Goal: Task Accomplishment & Management: Complete application form

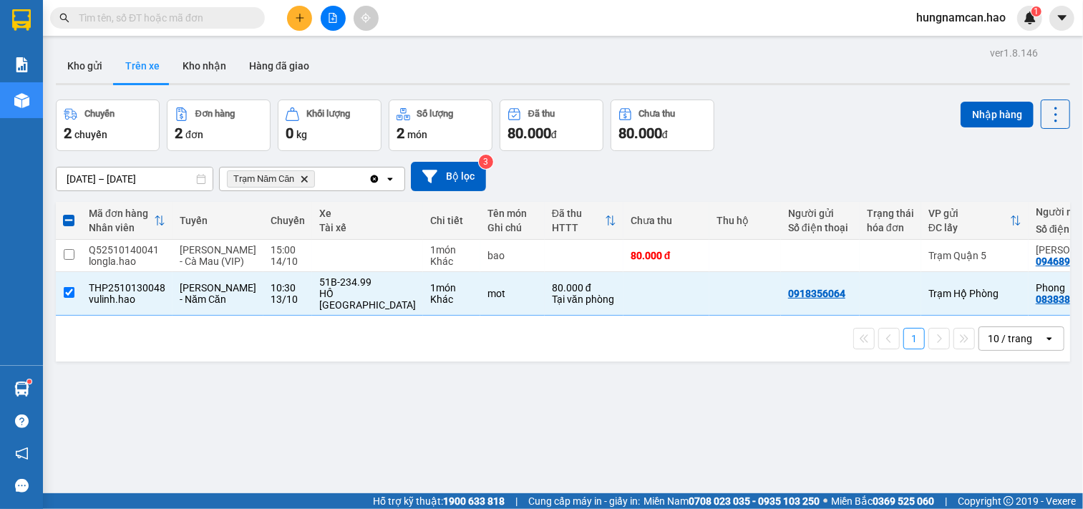
scroll to position [0, 165]
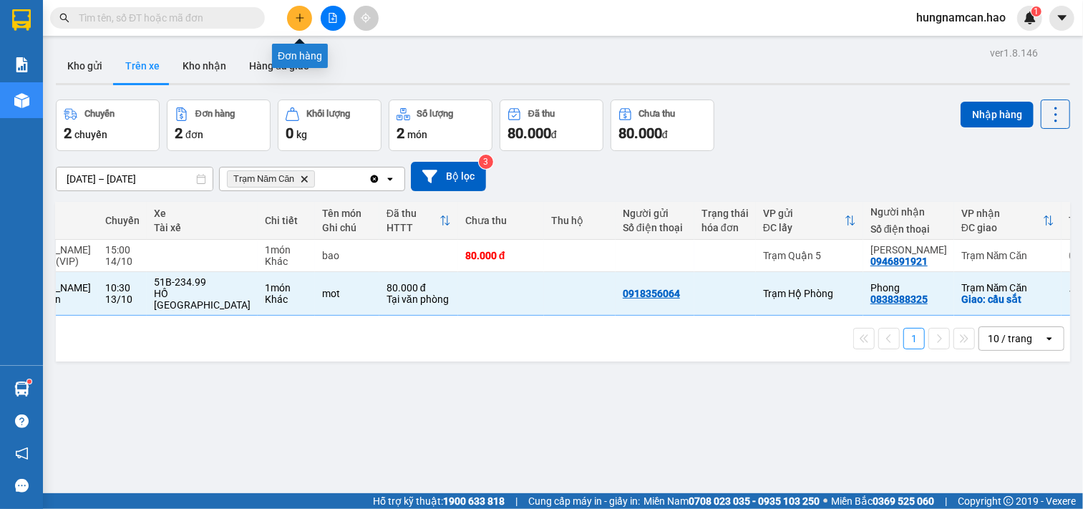
click at [301, 20] on icon "plus" at bounding box center [300, 18] width 10 height 10
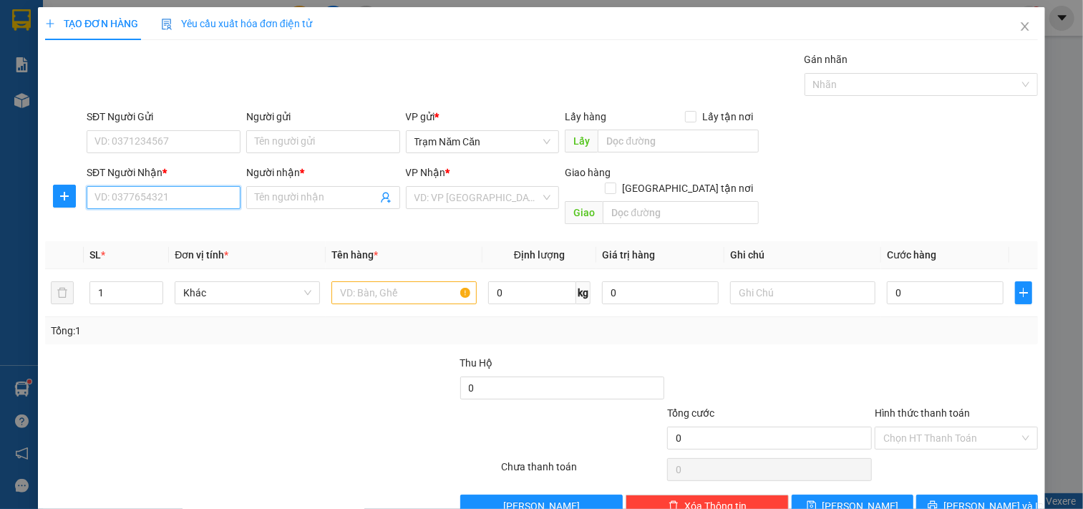
click at [159, 198] on input "SĐT Người Nhận *" at bounding box center [164, 197] width 154 height 23
click at [179, 229] on div "0909620698 - HỒNG" at bounding box center [161, 226] width 135 height 16
type input "0909620698"
type input "HỒNG"
checkbox input "true"
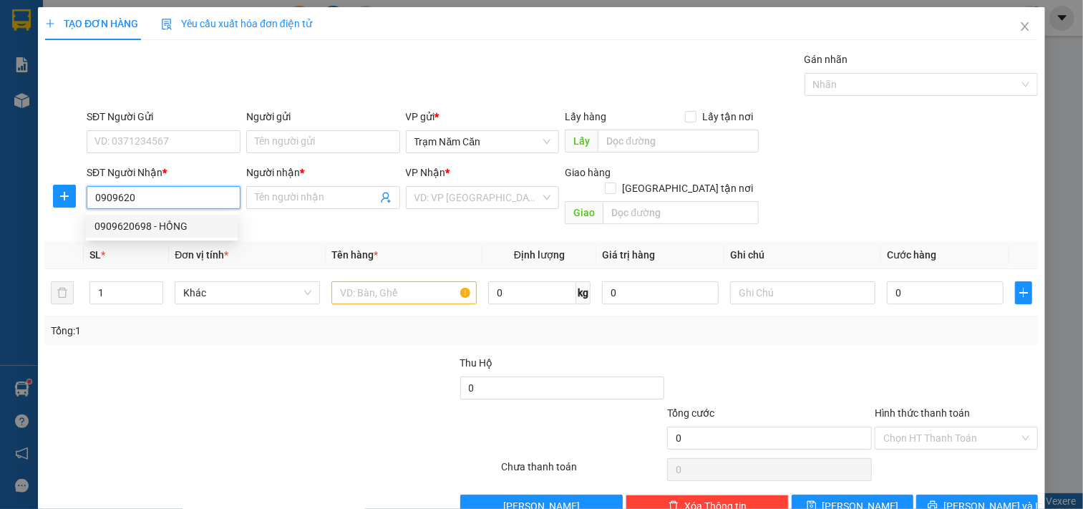
type input "Q10"
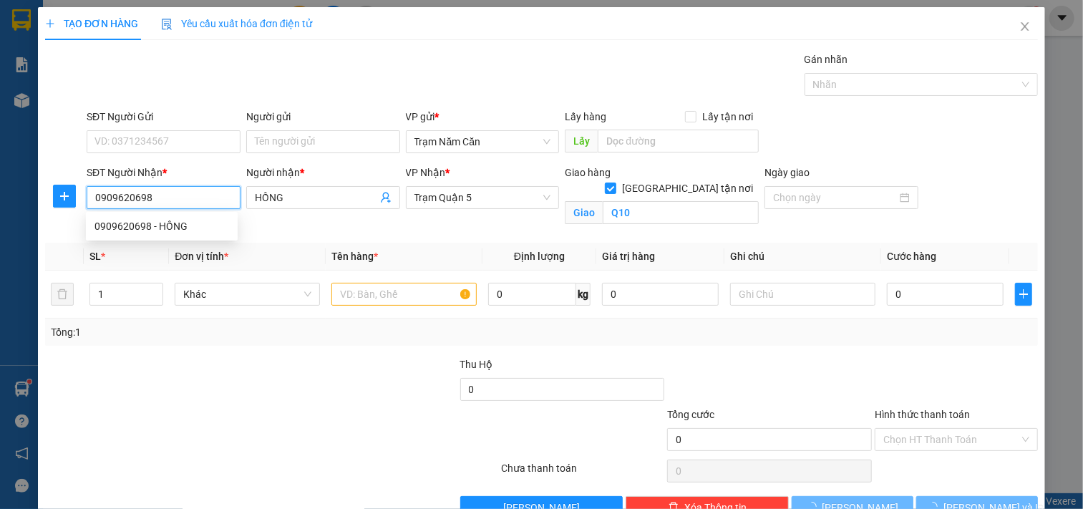
type input "40.000"
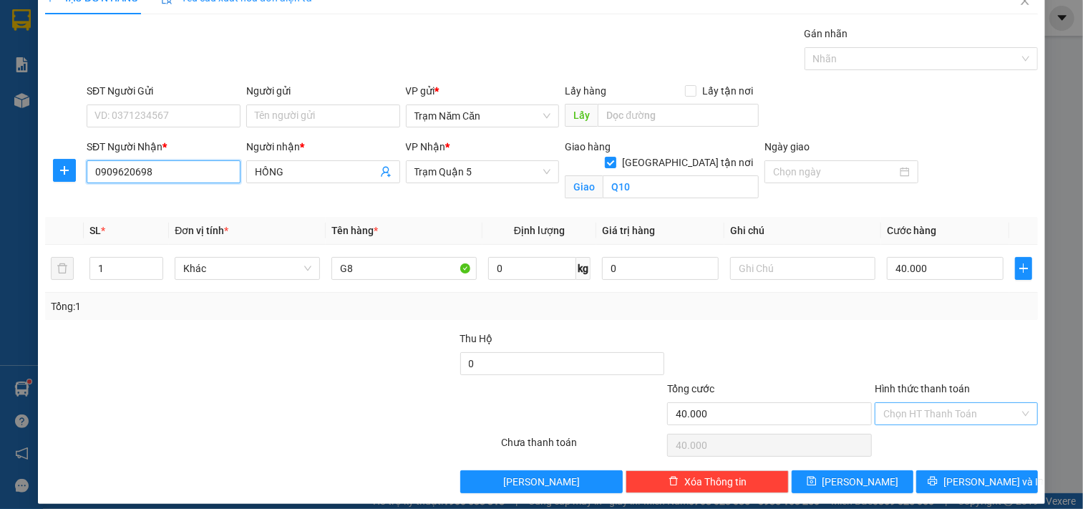
scroll to position [38, 0]
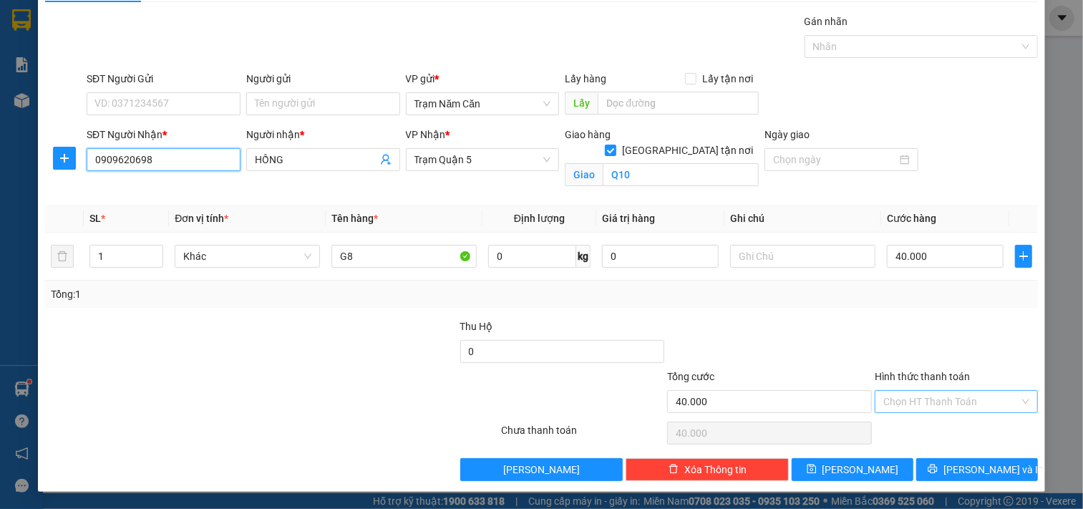
type input "0909620698"
drag, startPoint x: 935, startPoint y: 399, endPoint x: 932, endPoint y: 440, distance: 40.9
click at [933, 411] on input "Hình thức thanh toán" at bounding box center [951, 401] width 136 height 21
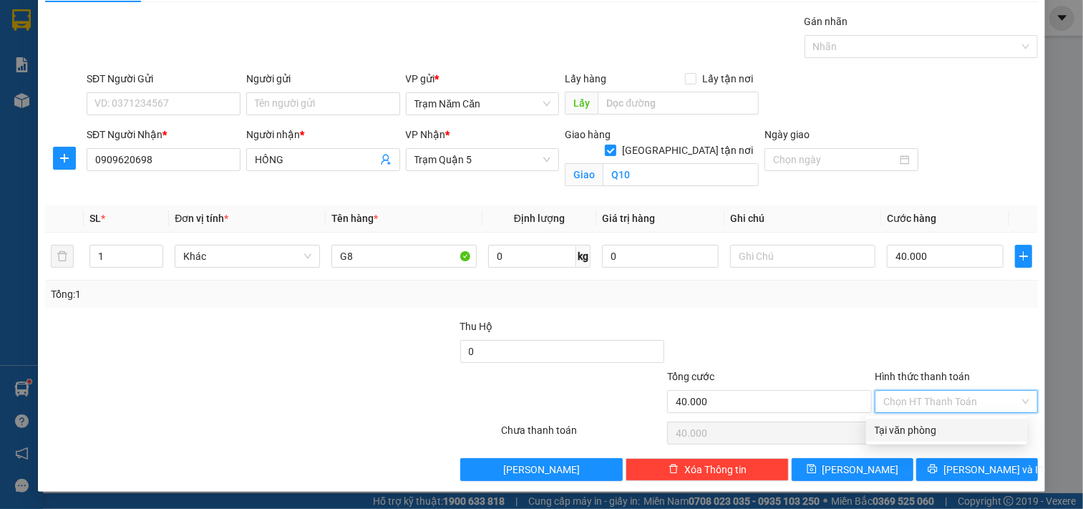
click at [925, 428] on div "Tại văn phòng" at bounding box center [947, 430] width 144 height 16
type input "0"
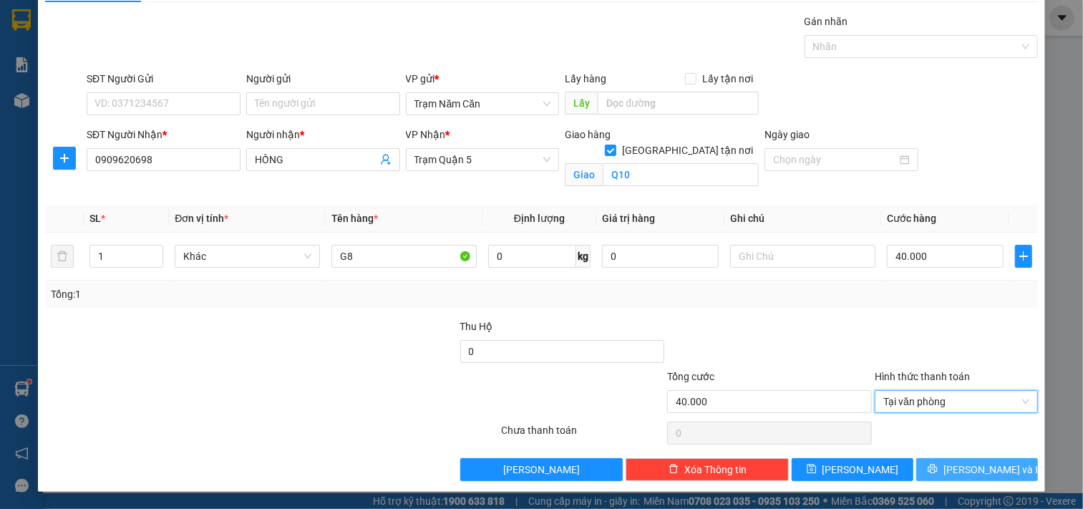
click at [927, 461] on button "[PERSON_NAME] và In" at bounding box center [977, 469] width 122 height 23
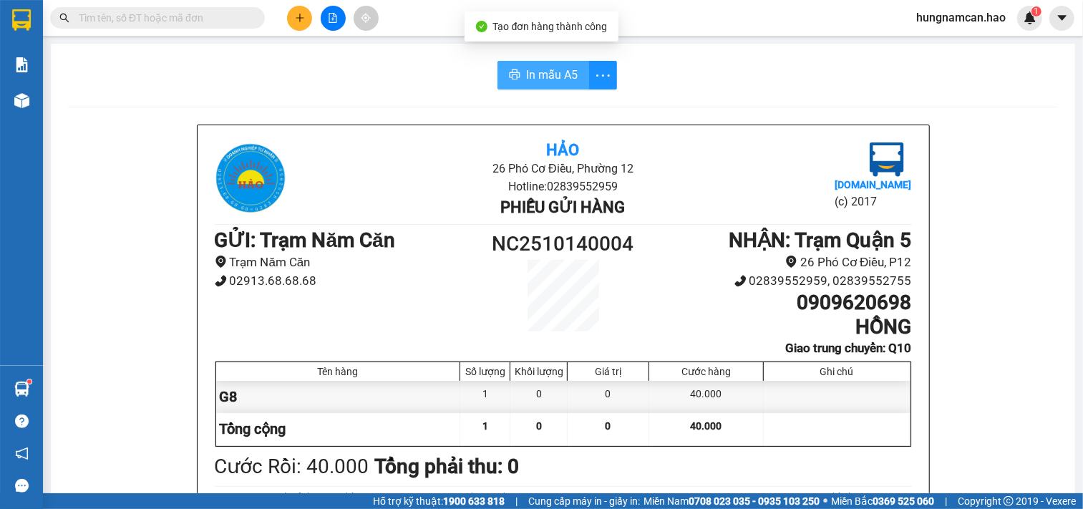
click at [552, 79] on span "In mẫu A5" at bounding box center [552, 75] width 52 height 18
click at [296, 20] on icon "plus" at bounding box center [300, 18] width 10 height 10
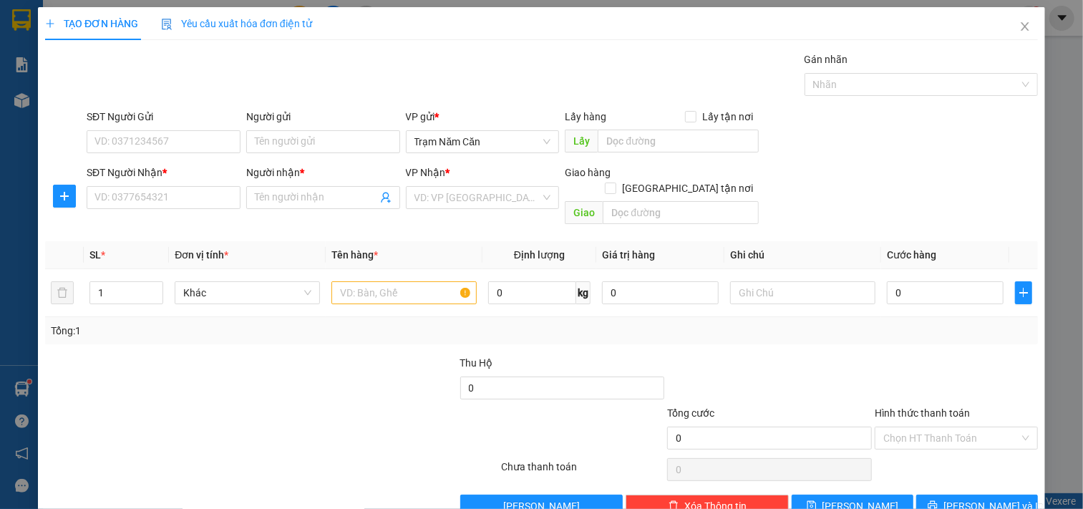
click at [137, 210] on div "SĐT Người Nhận * VD: 0377654321" at bounding box center [164, 190] width 154 height 50
click at [144, 195] on input "SĐT Người Nhận *" at bounding box center [164, 197] width 154 height 23
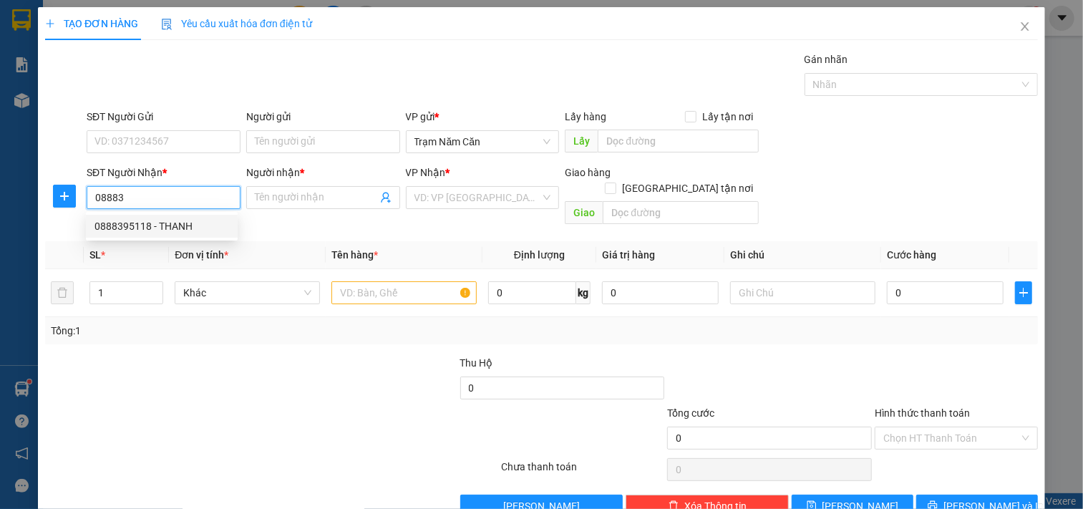
click at [145, 225] on div "0888395118 - THANH" at bounding box center [161, 226] width 135 height 16
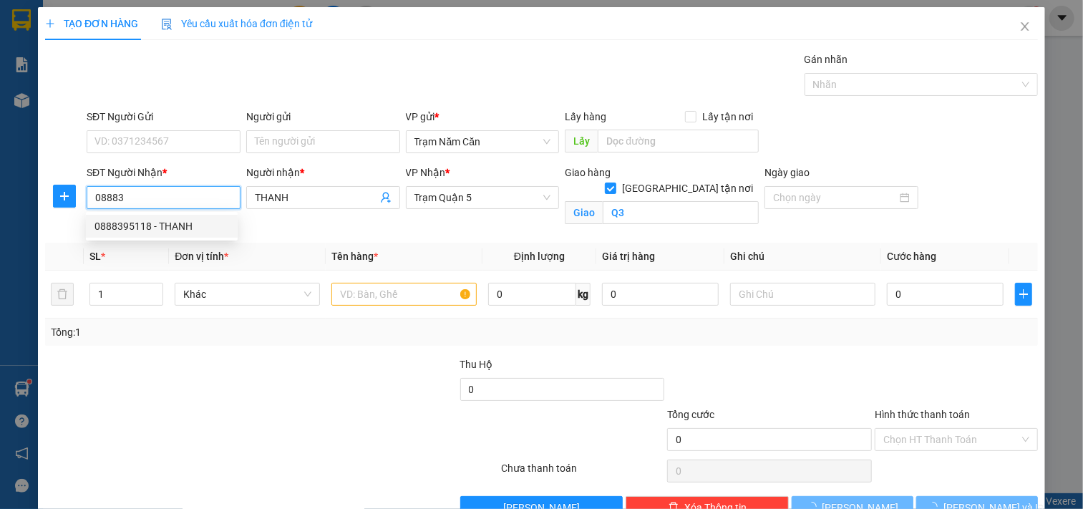
type input "0888395118"
type input "THANH"
checkbox input "true"
type input "Q3"
type input "200.000"
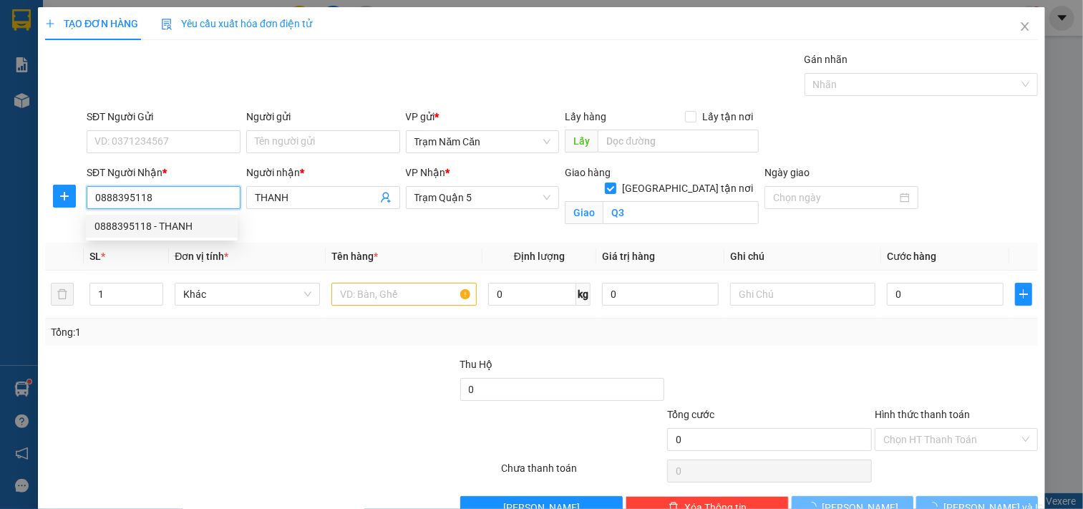
type input "200.000"
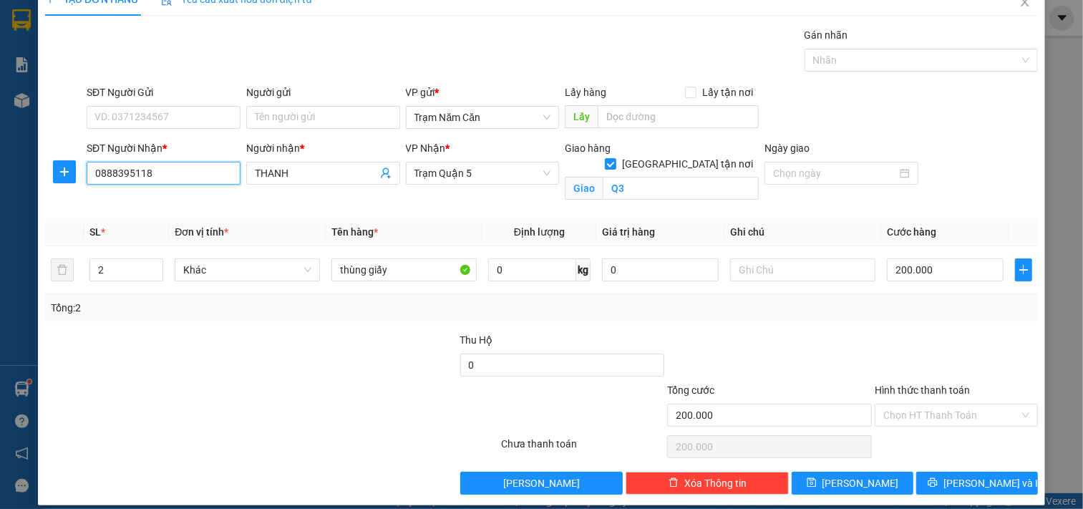
scroll to position [38, 0]
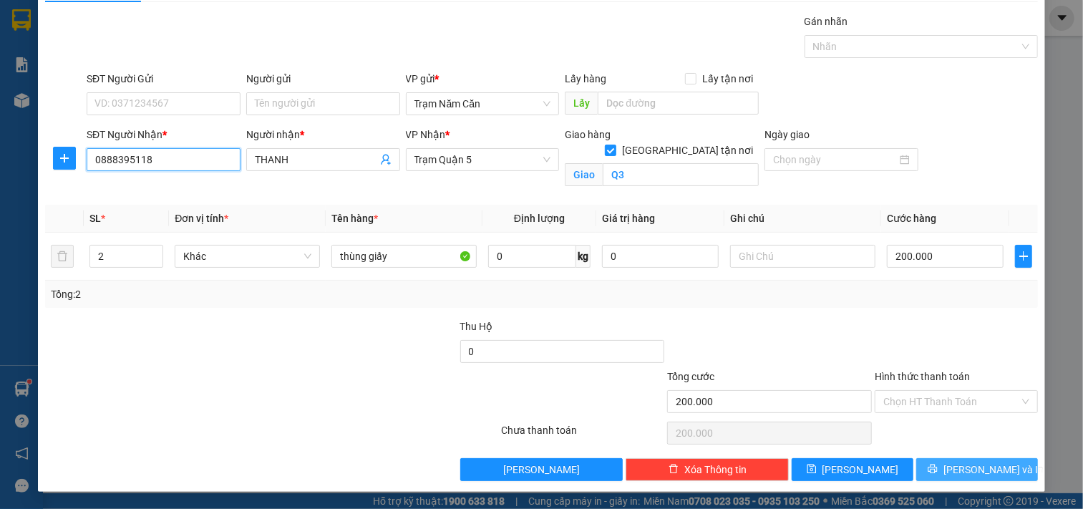
type input "0888395118"
click at [955, 469] on span "[PERSON_NAME] và In" at bounding box center [993, 470] width 100 height 16
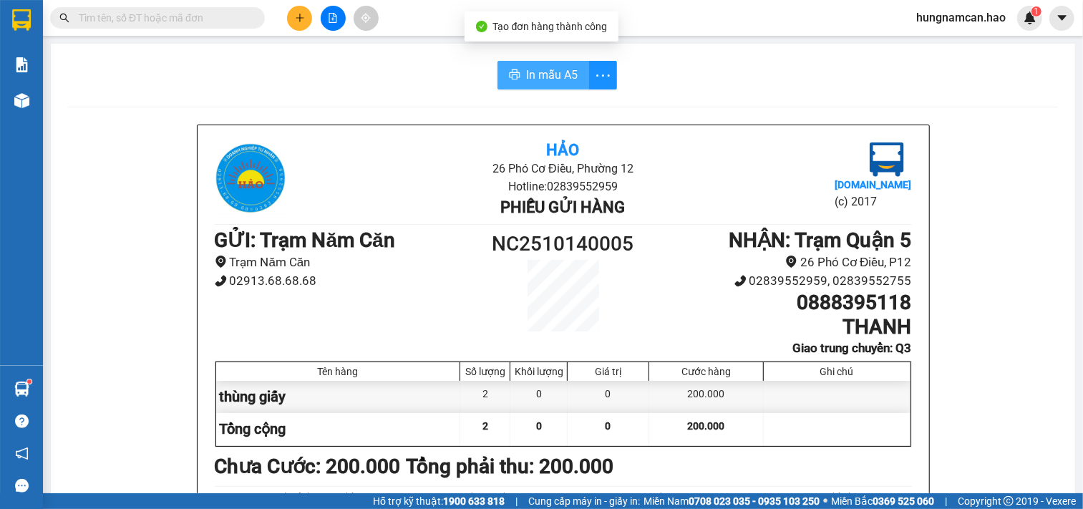
click at [538, 62] on button "In mẫu A5" at bounding box center [543, 75] width 92 height 29
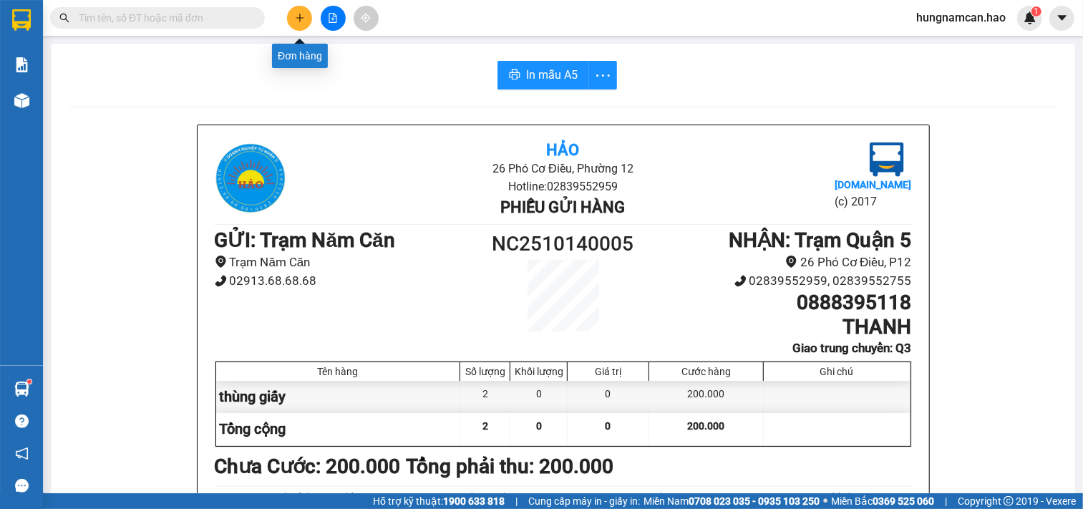
click at [292, 18] on button at bounding box center [299, 18] width 25 height 25
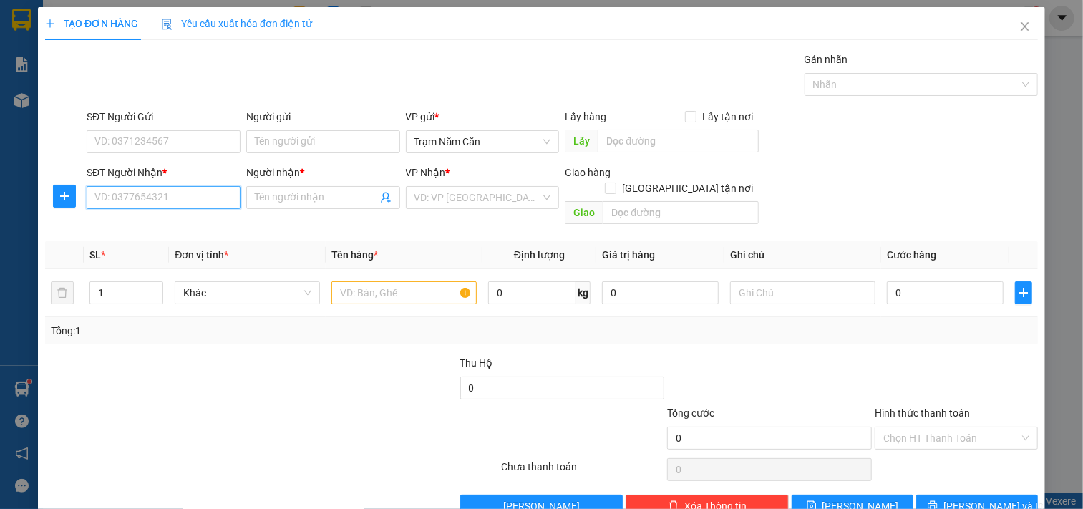
click at [197, 196] on input "SĐT Người Nhận *" at bounding box center [164, 197] width 154 height 23
click at [170, 225] on div "0587147775 - PHƯƠNG" at bounding box center [161, 226] width 135 height 16
type input "0587147775"
type input "PHƯƠNG"
type input "30.000"
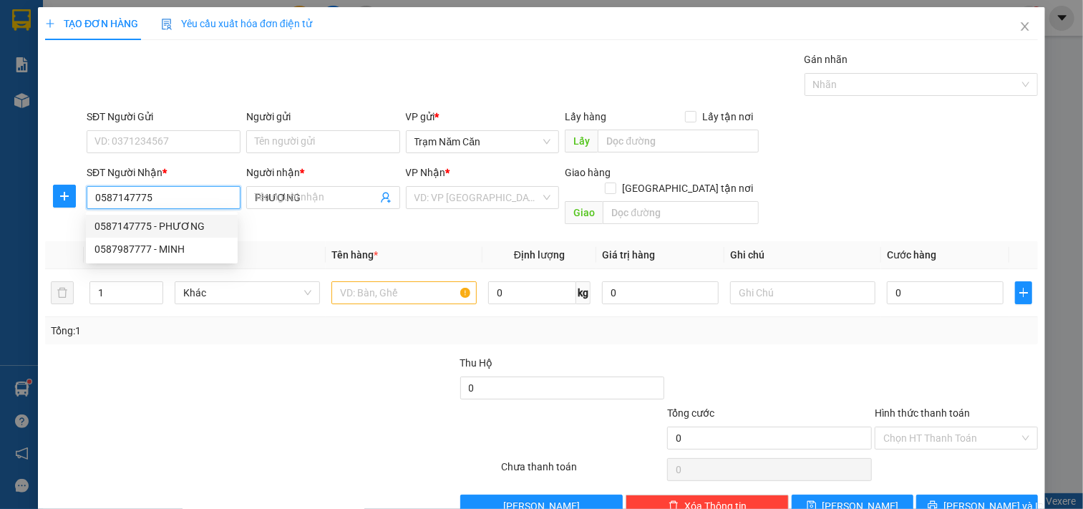
type input "30.000"
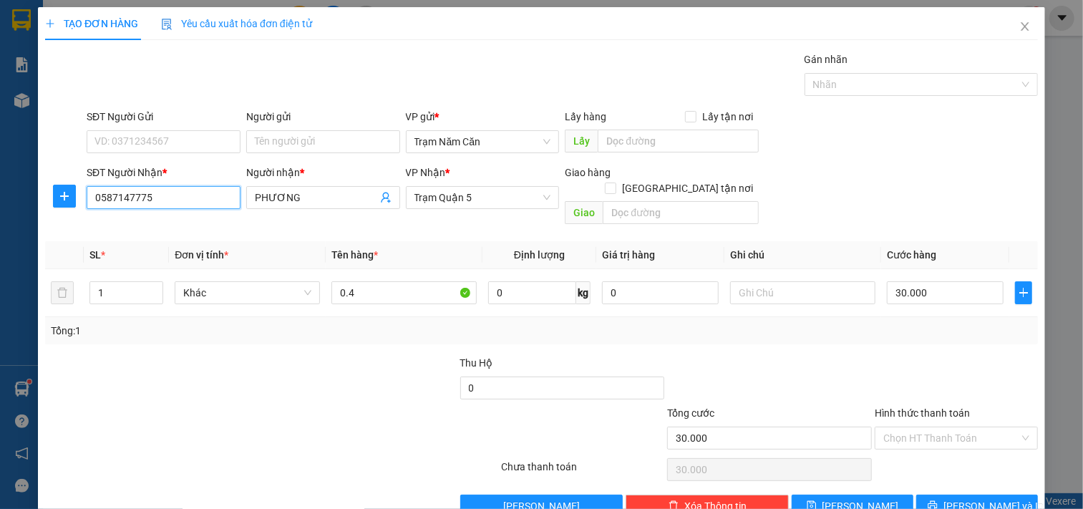
type input "0587147775"
click at [275, 241] on th "Đơn vị tính *" at bounding box center [247, 255] width 157 height 28
type input "2"
click at [155, 287] on icon "up" at bounding box center [155, 289] width 5 height 5
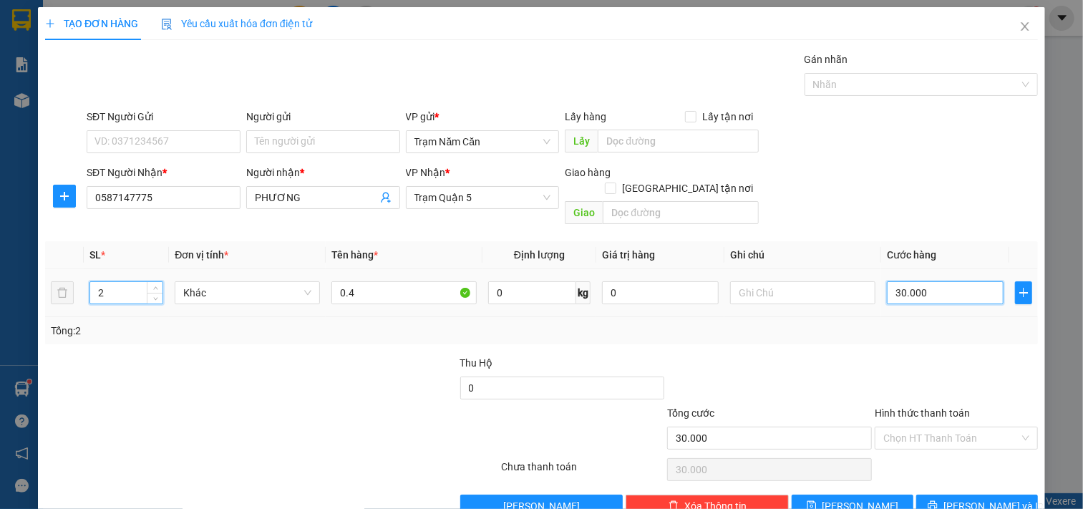
click at [925, 283] on input "30.000" at bounding box center [945, 292] width 117 height 23
type input "0"
type input "05"
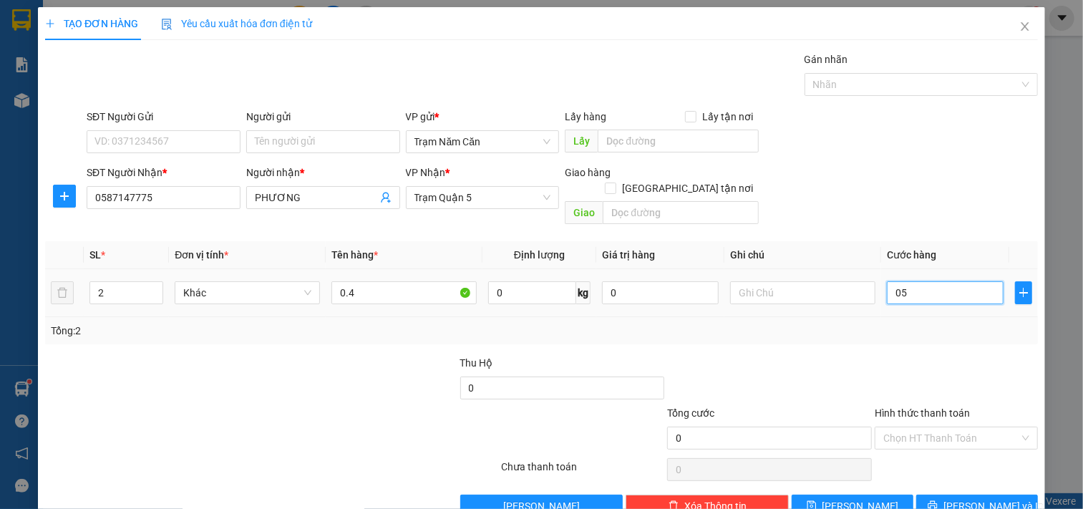
type input "5"
type input "50"
type input "050"
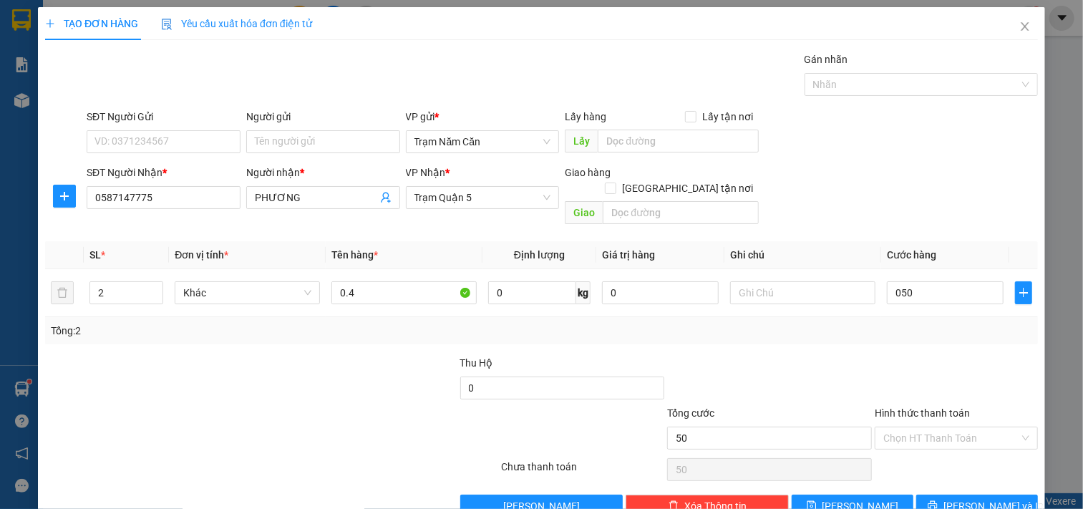
type input "50.000"
click at [900, 326] on div "Tổng: 2" at bounding box center [541, 330] width 993 height 27
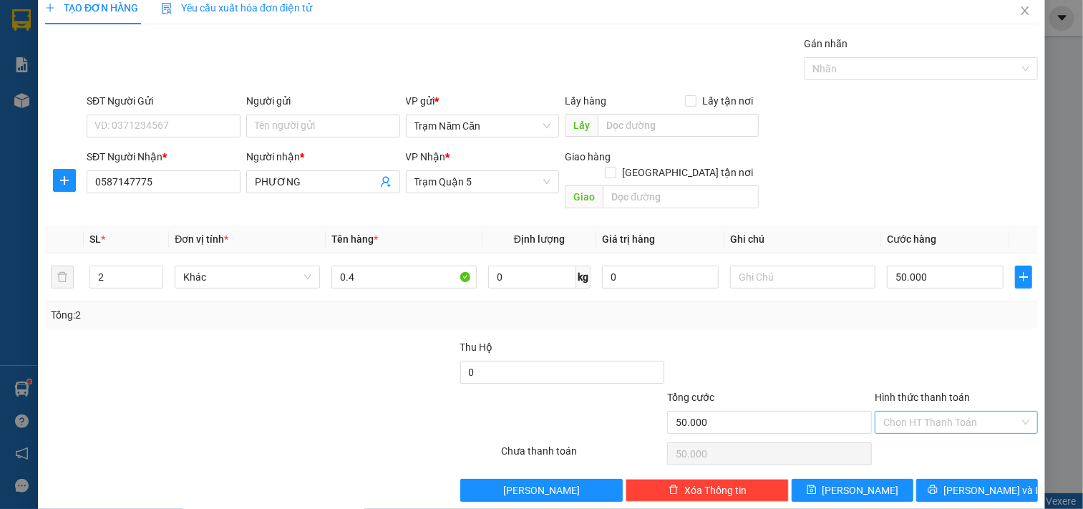
scroll to position [20, 0]
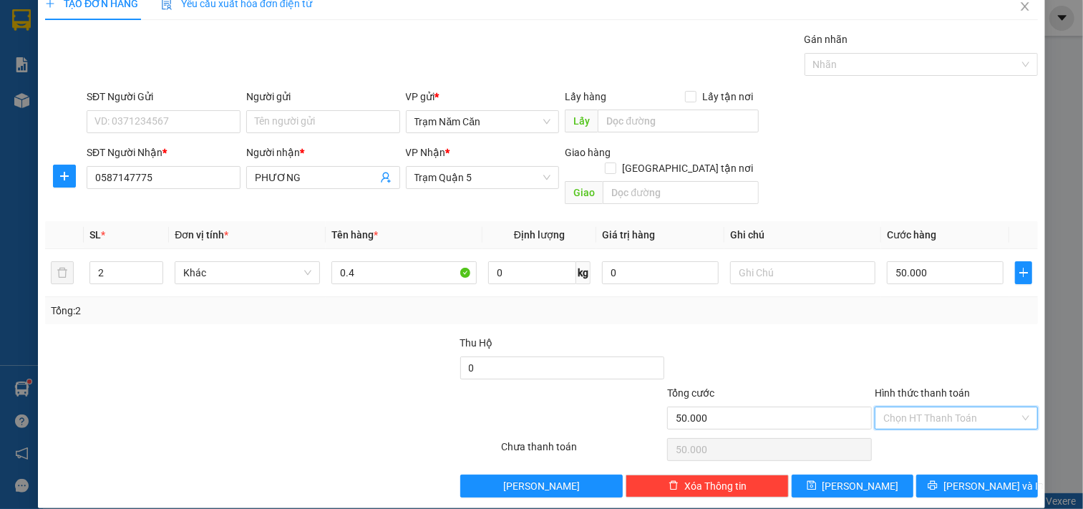
drag, startPoint x: 910, startPoint y: 398, endPoint x: 910, endPoint y: 431, distance: 32.9
click at [910, 411] on input "Hình thức thanh toán" at bounding box center [951, 417] width 136 height 21
click at [910, 434] on div "Tại văn phòng" at bounding box center [947, 431] width 144 height 16
type input "0"
click at [916, 474] on button "[PERSON_NAME] và In" at bounding box center [977, 485] width 122 height 23
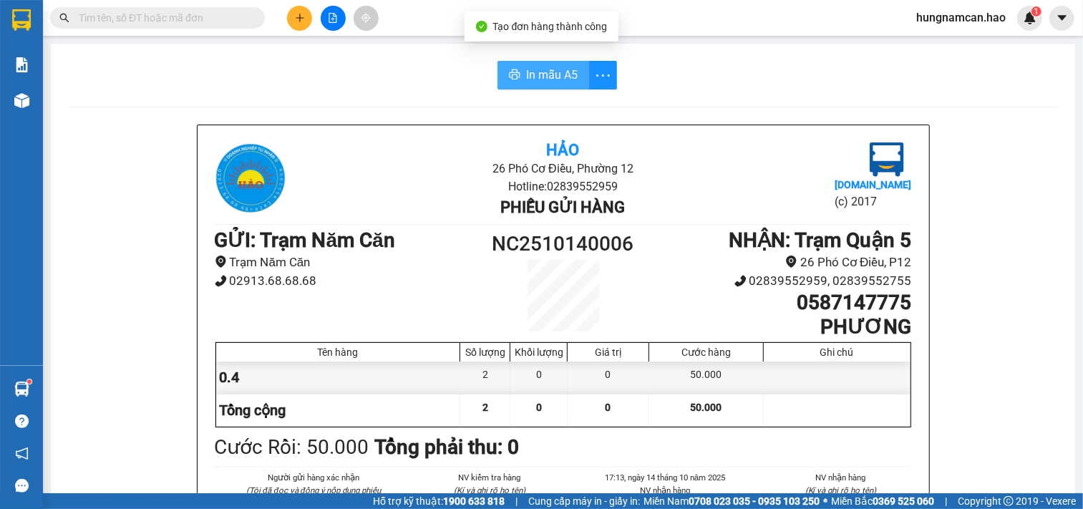
click at [563, 68] on span "In mẫu A5" at bounding box center [552, 75] width 52 height 18
click at [301, 14] on icon "plus" at bounding box center [300, 18] width 10 height 10
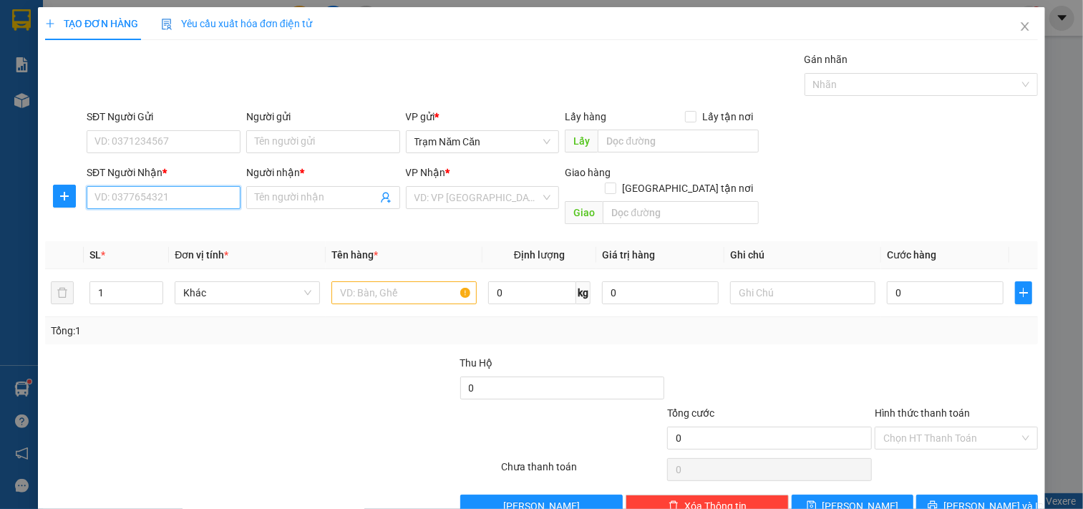
click at [165, 201] on input "SĐT Người Nhận *" at bounding box center [164, 197] width 154 height 23
click at [120, 234] on div "0365949220 - VŨ" at bounding box center [162, 226] width 152 height 23
type input "0365949220"
type input "VŨ"
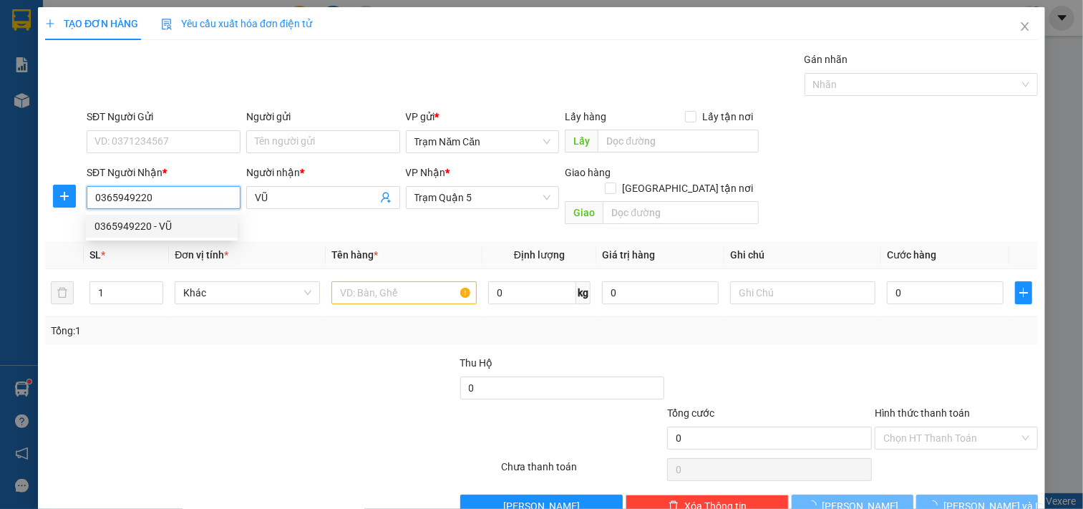
type input "40.000"
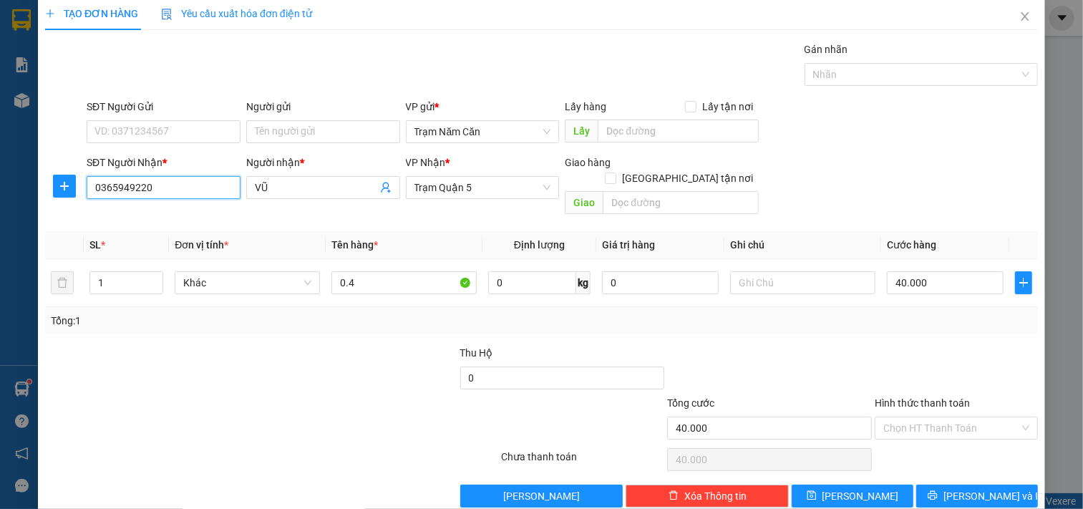
scroll to position [20, 0]
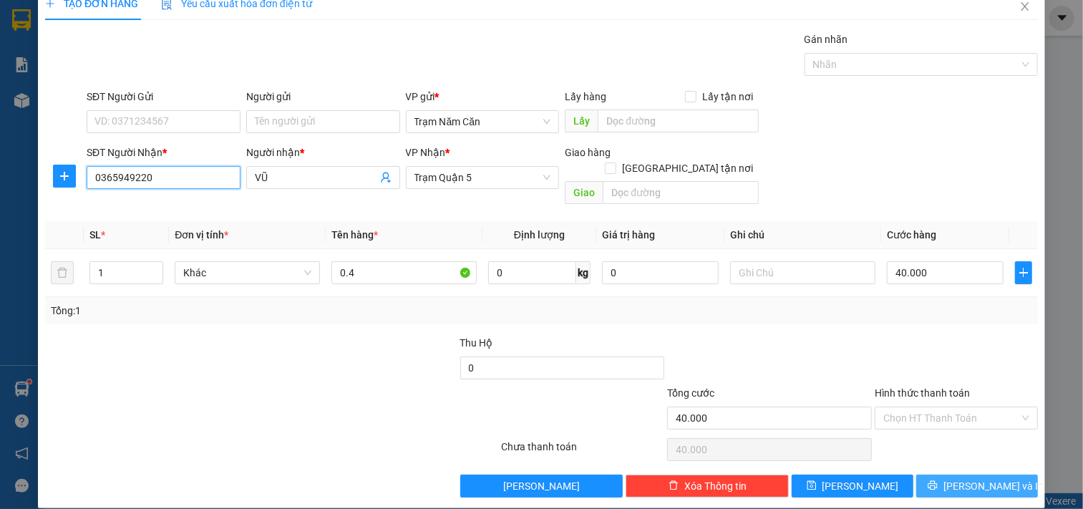
type input "0365949220"
click at [938, 480] on icon "printer" at bounding box center [932, 485] width 10 height 10
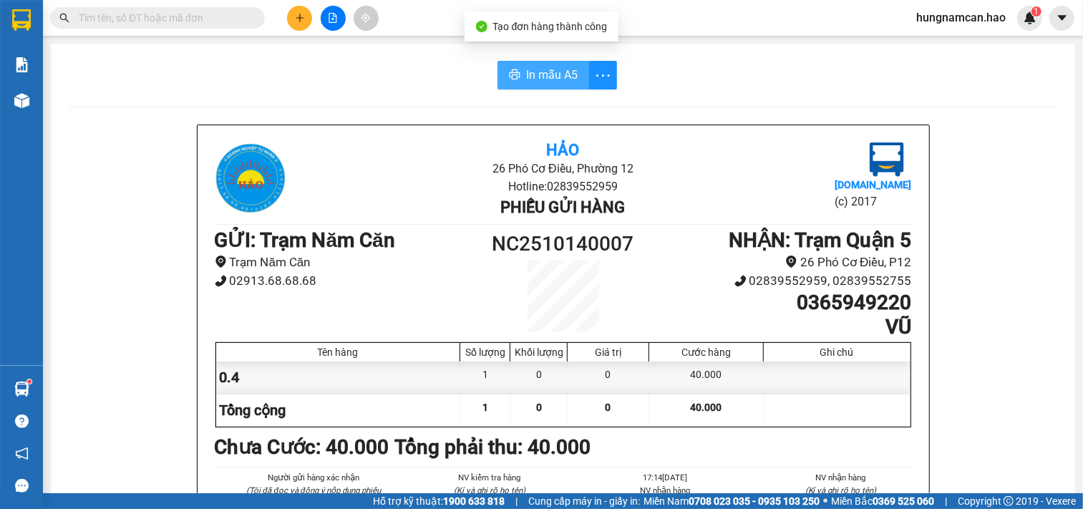
click at [532, 84] on button "In mẫu A5" at bounding box center [543, 75] width 92 height 29
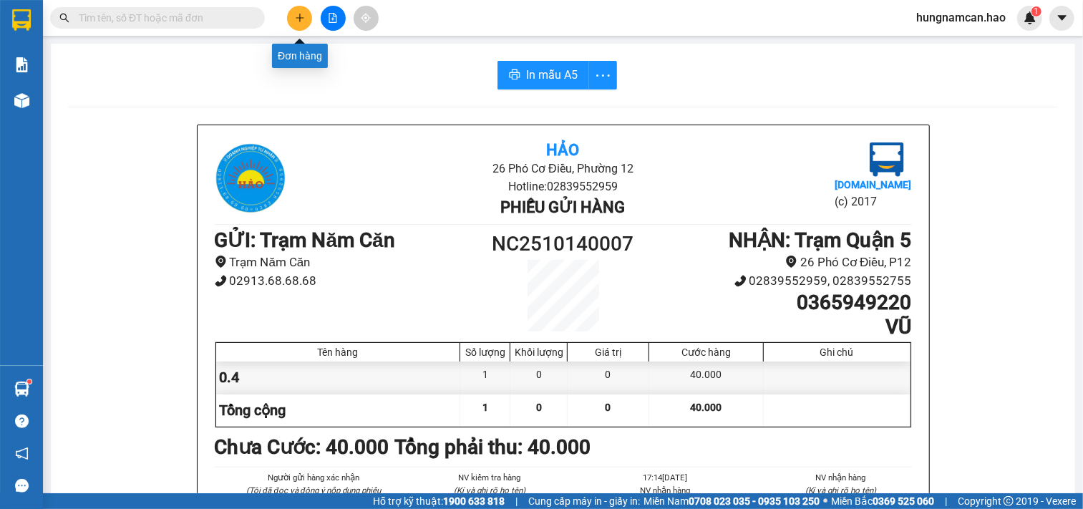
click at [303, 23] on button at bounding box center [299, 18] width 25 height 25
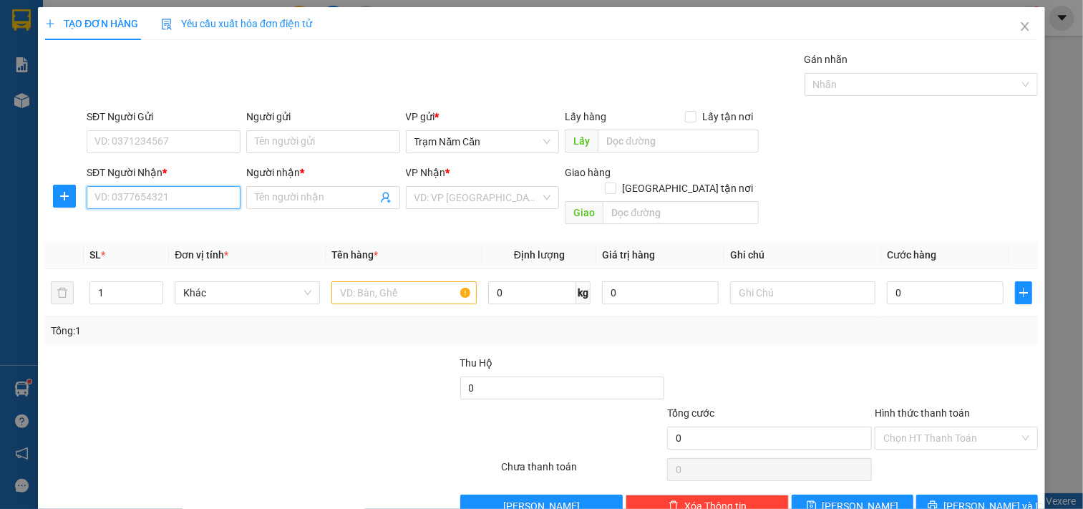
click at [188, 192] on input "SĐT Người Nhận *" at bounding box center [164, 197] width 154 height 23
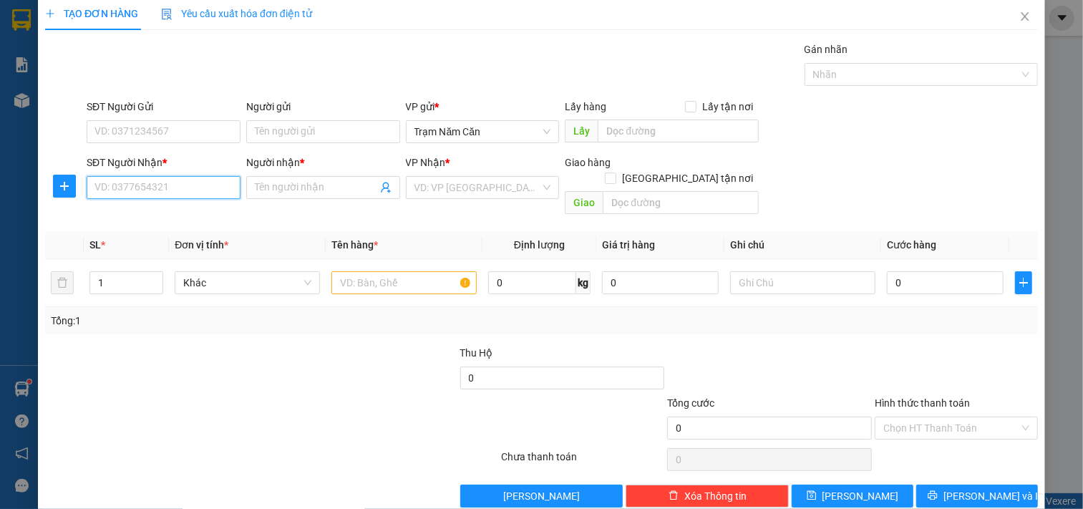
scroll to position [20, 0]
